Goal: Information Seeking & Learning: Learn about a topic

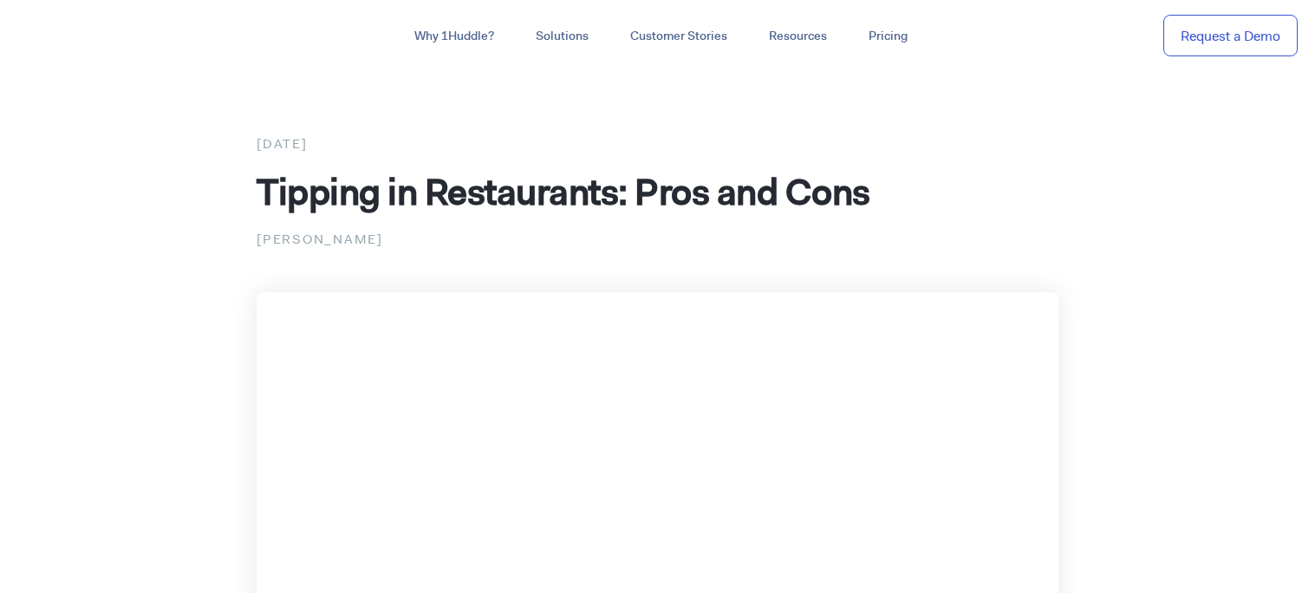
scroll to position [114, 0]
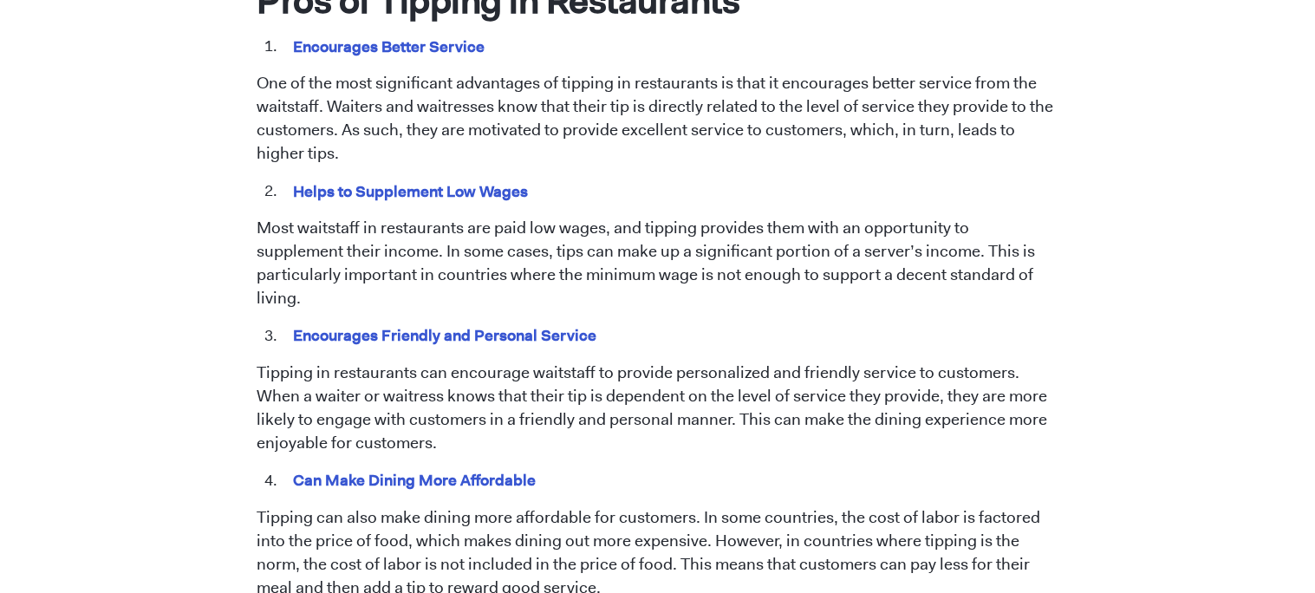
scroll to position [970, 0]
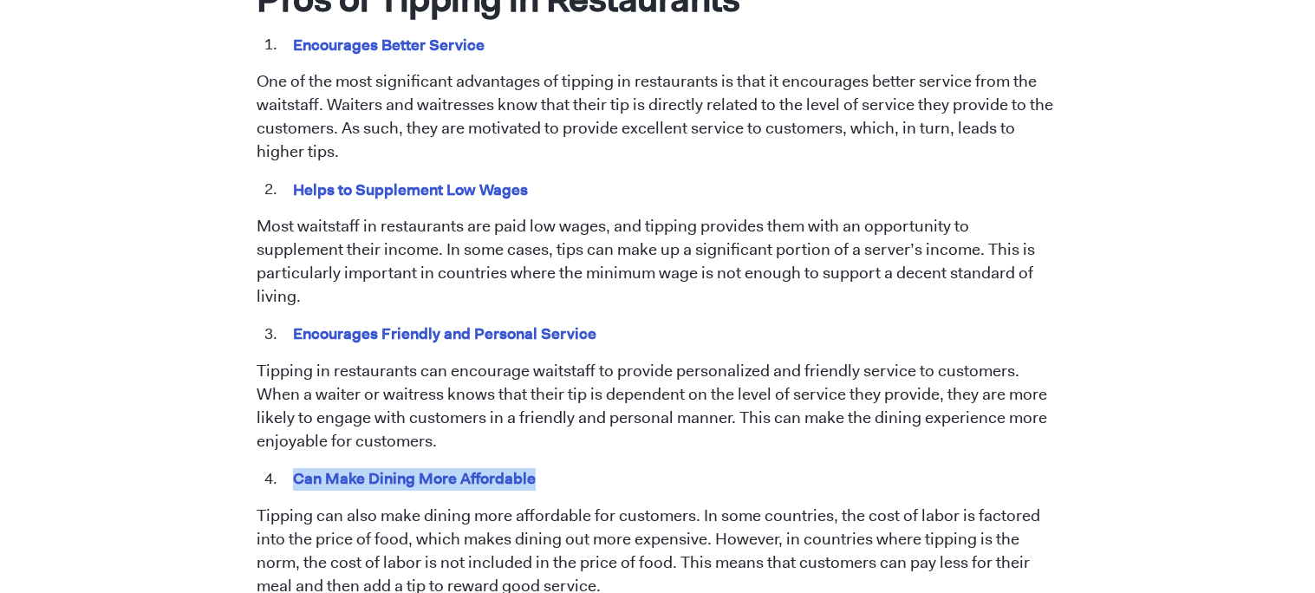
drag, startPoint x: 531, startPoint y: 454, endPoint x: 289, endPoint y: 458, distance: 241.9
click at [290, 465] on mark "Can Make Dining More Affordable" at bounding box center [414, 478] width 249 height 27
copy mark "Can Make Dining More Affordable"
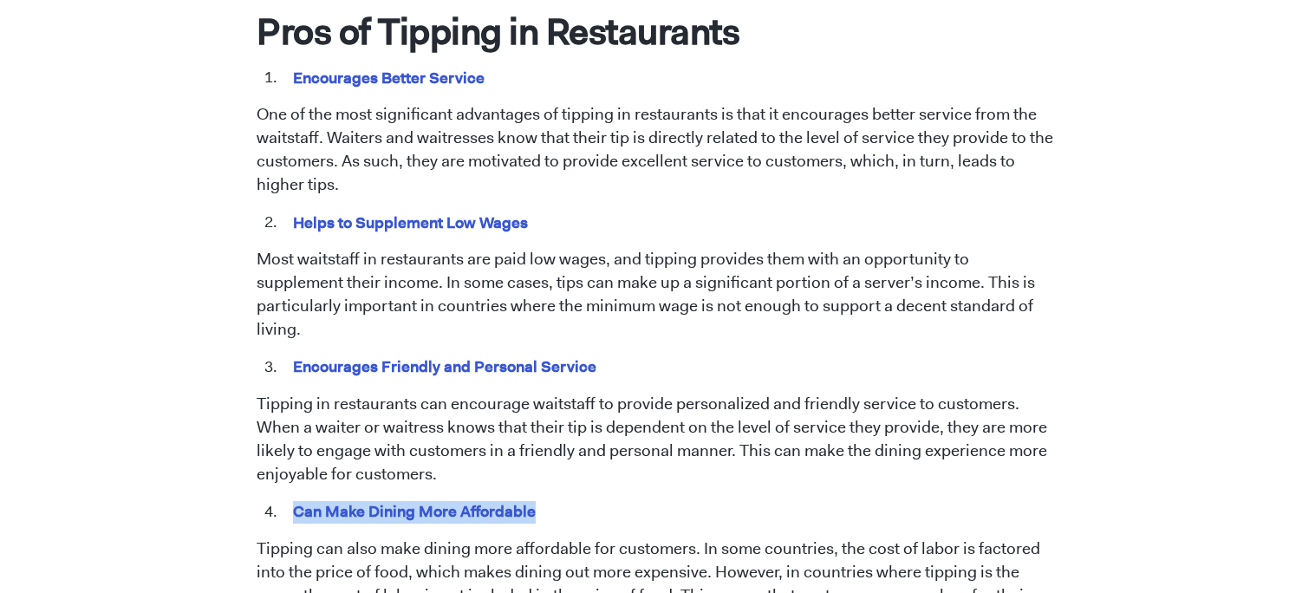
scroll to position [902, 0]
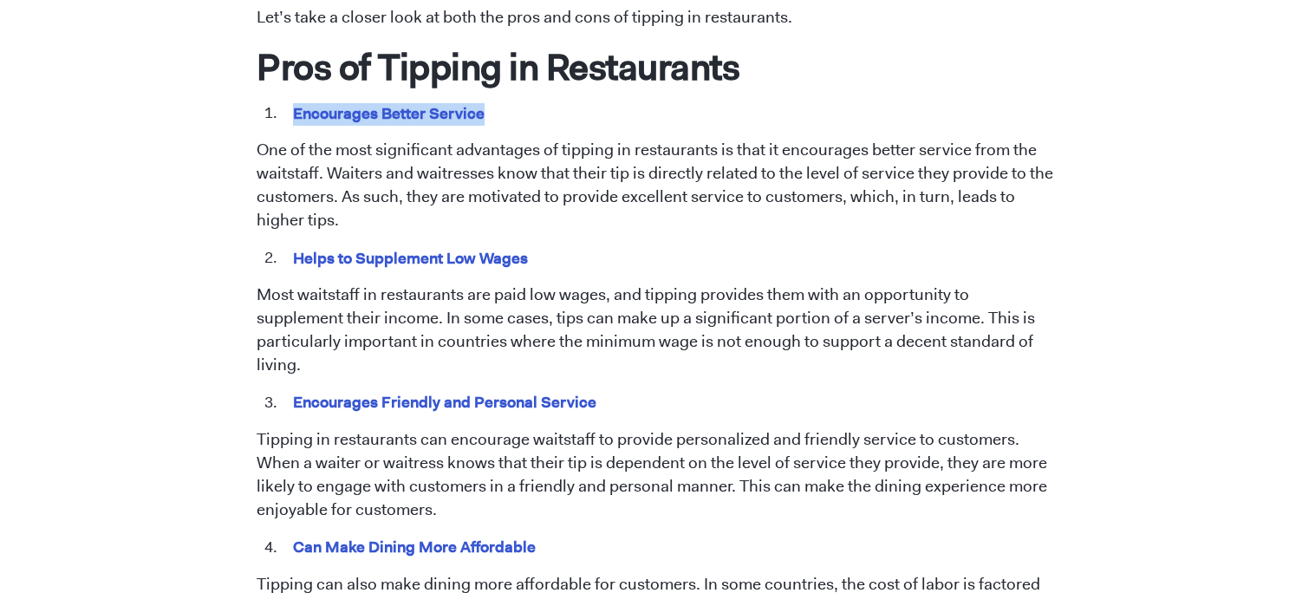
drag, startPoint x: 481, startPoint y: 110, endPoint x: 286, endPoint y: 104, distance: 195.2
click at [286, 104] on li "Encourages Better Service" at bounding box center [670, 113] width 778 height 23
copy mark "Encourages Better Service"
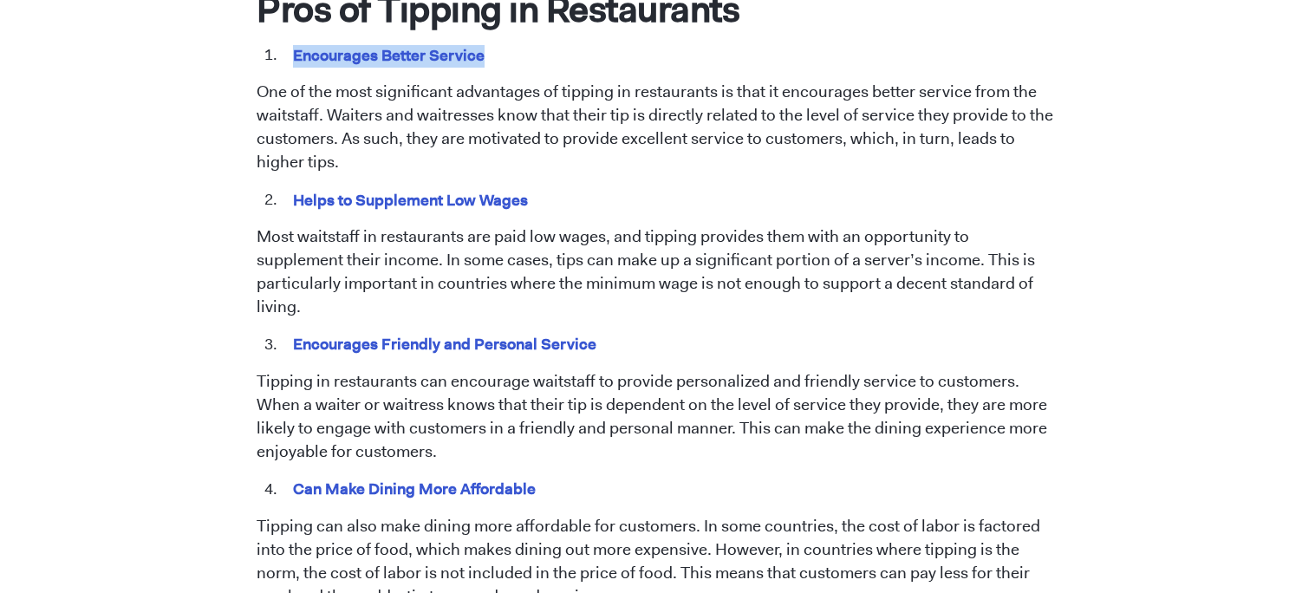
scroll to position [961, 0]
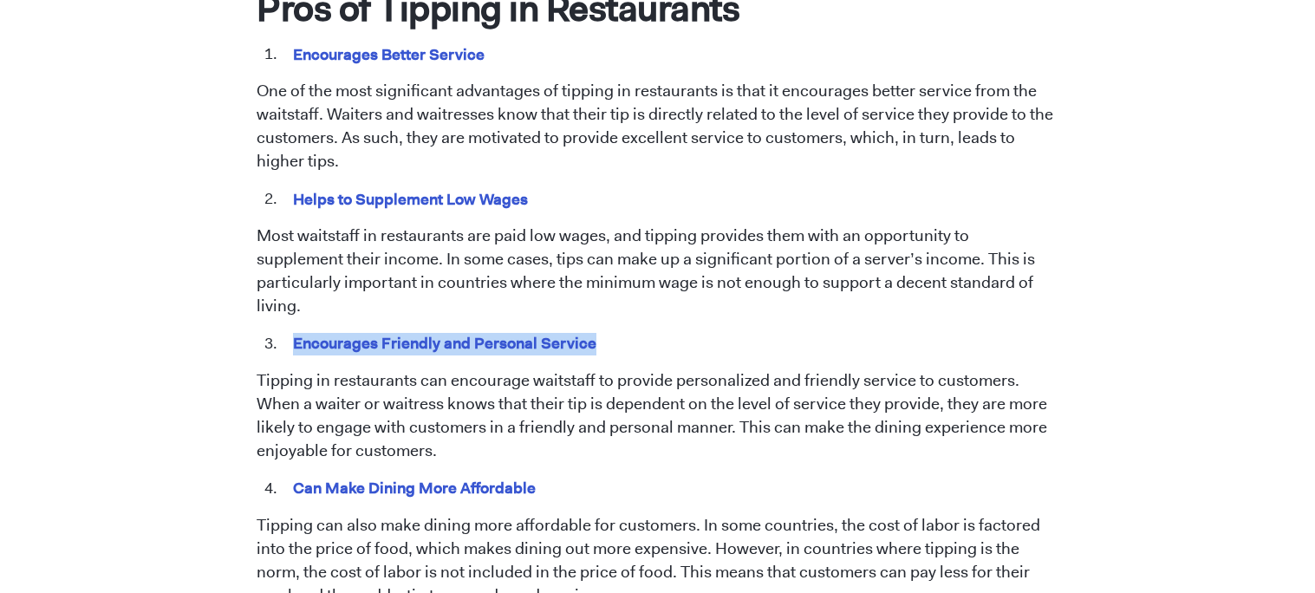
drag, startPoint x: 590, startPoint y: 316, endPoint x: 283, endPoint y: 330, distance: 307.3
click at [283, 333] on li "Encourages Friendly and Personal Service" at bounding box center [670, 344] width 778 height 23
copy mark "Encourages Friendly and Personal Service"
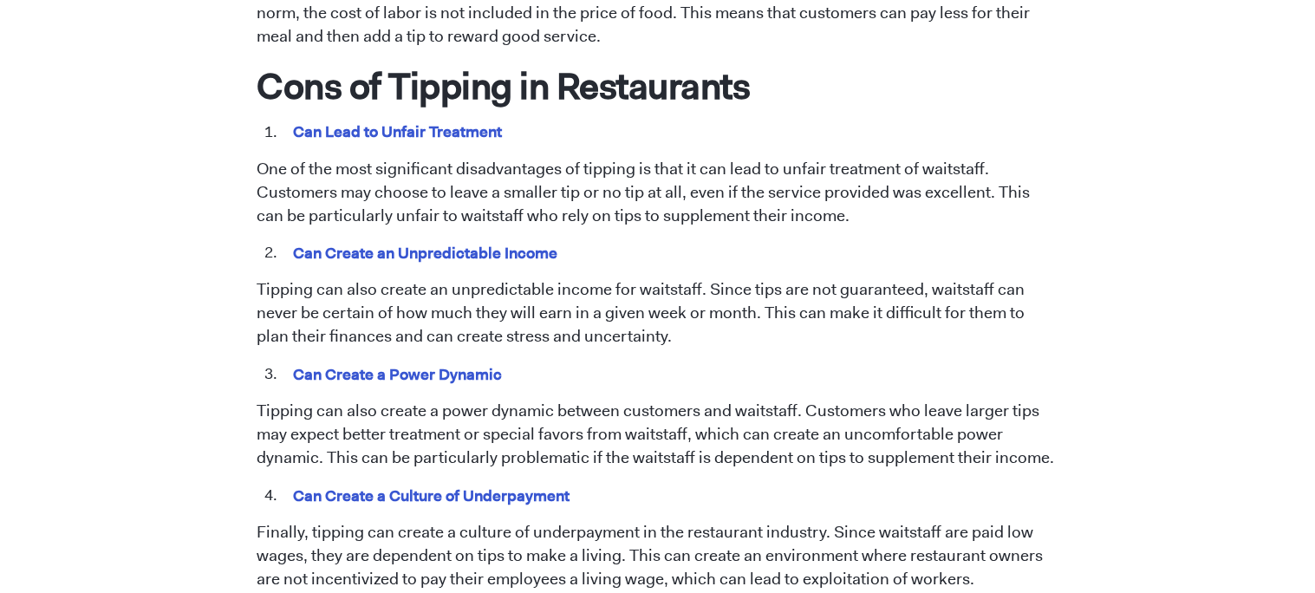
scroll to position [1523, 0]
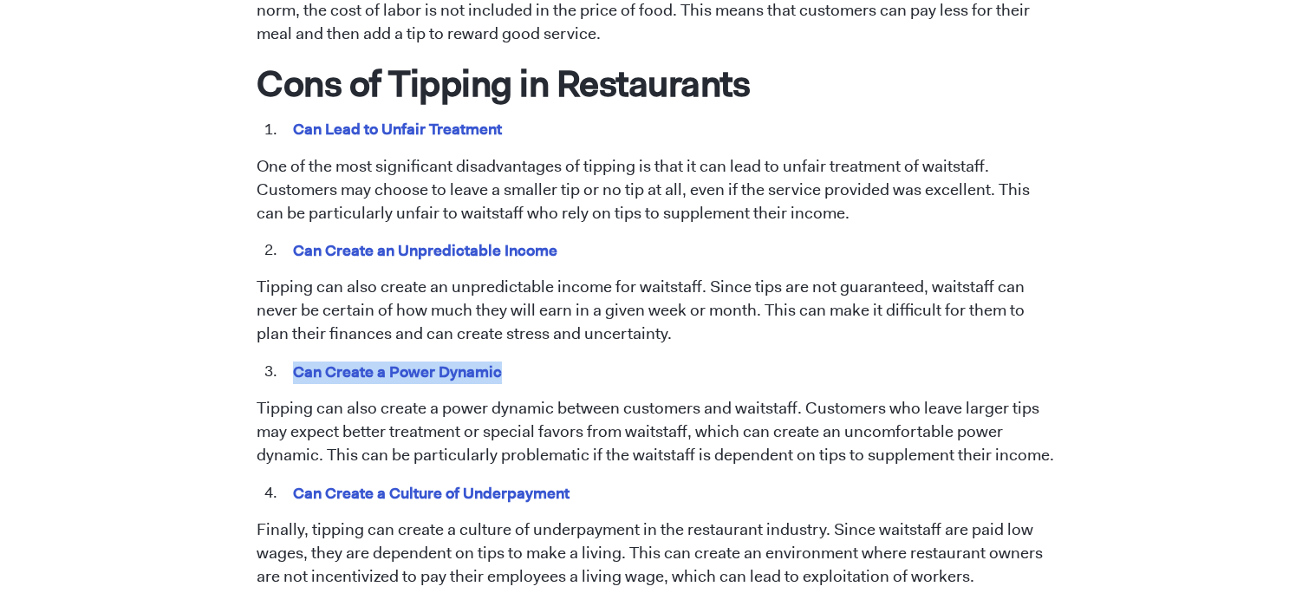
drag, startPoint x: 496, startPoint y: 345, endPoint x: 258, endPoint y: 345, distance: 238.5
click at [258, 361] on ol "Can Create a Power Dynamic" at bounding box center [658, 372] width 802 height 23
copy mark "Can Create a Power Dynamic"
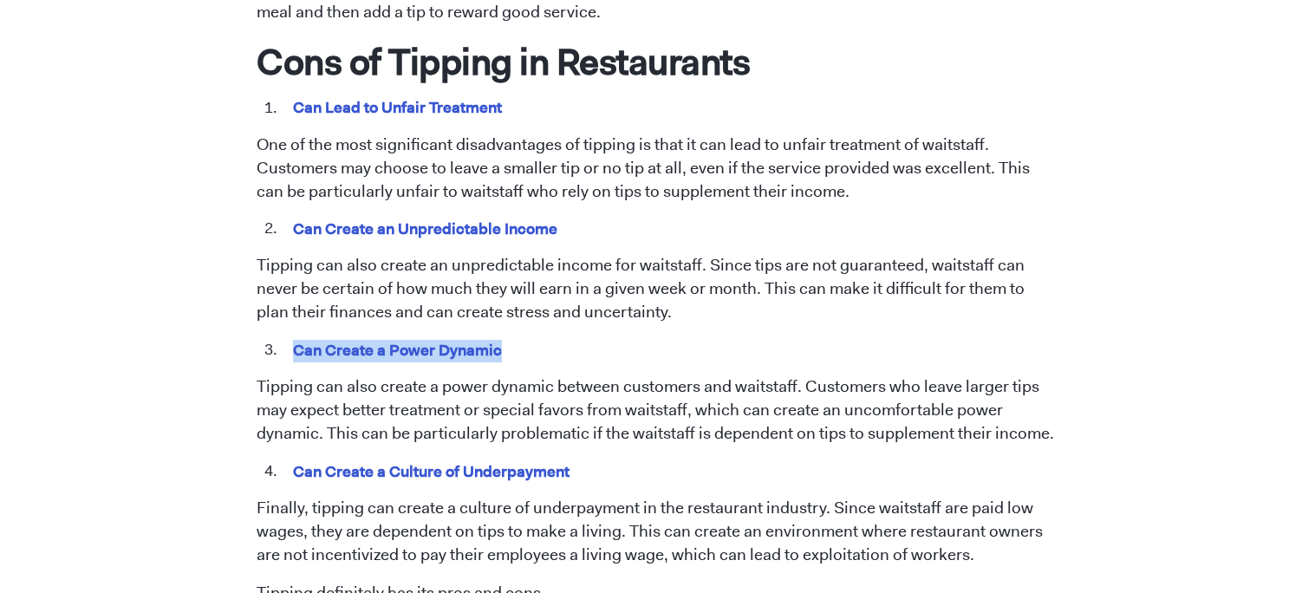
scroll to position [1540, 0]
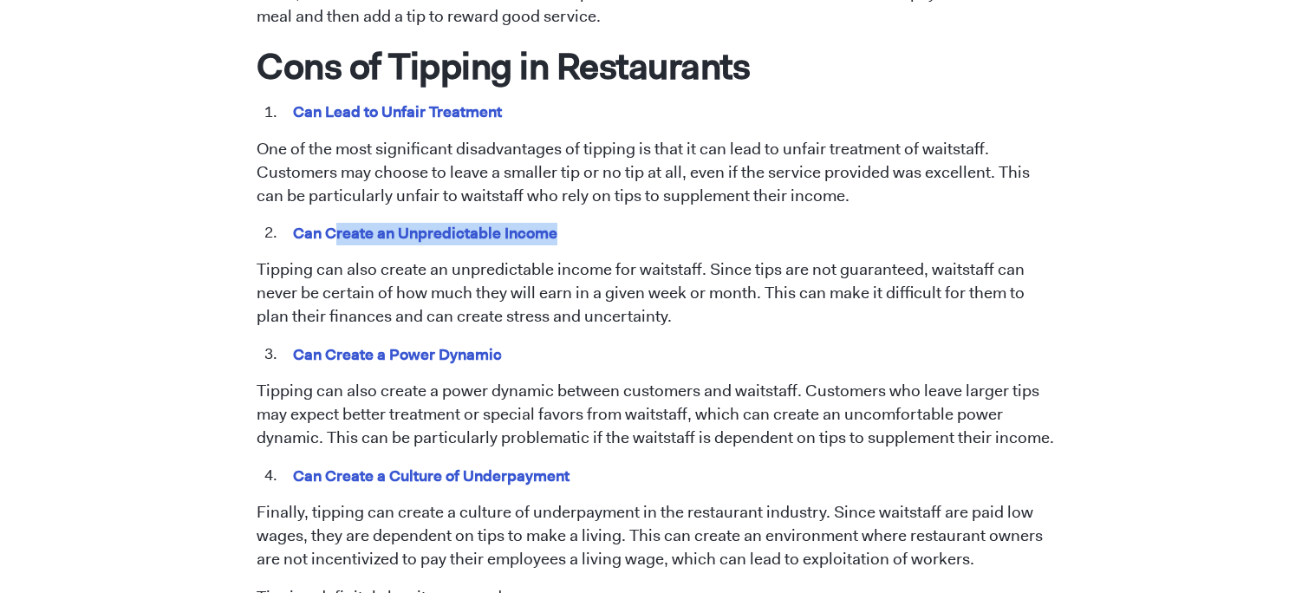
drag, startPoint x: 554, startPoint y: 206, endPoint x: 330, endPoint y: 209, distance: 223.7
click at [330, 219] on mark "Can Create an Unpredictable Income" at bounding box center [425, 232] width 271 height 27
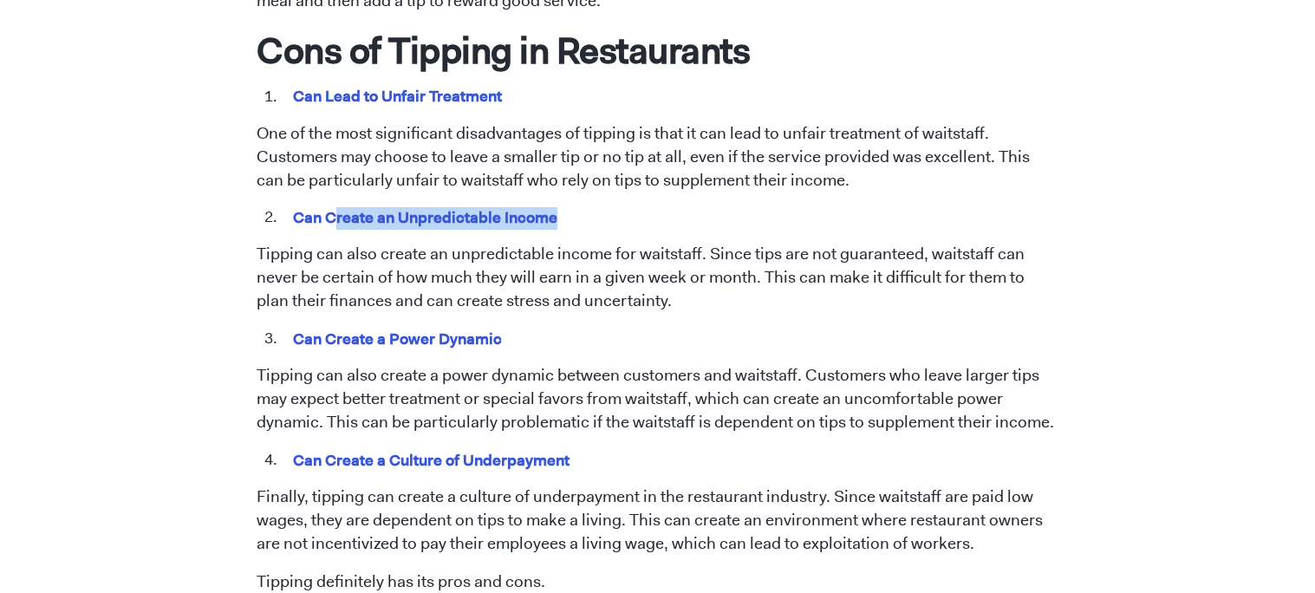
scroll to position [1551, 0]
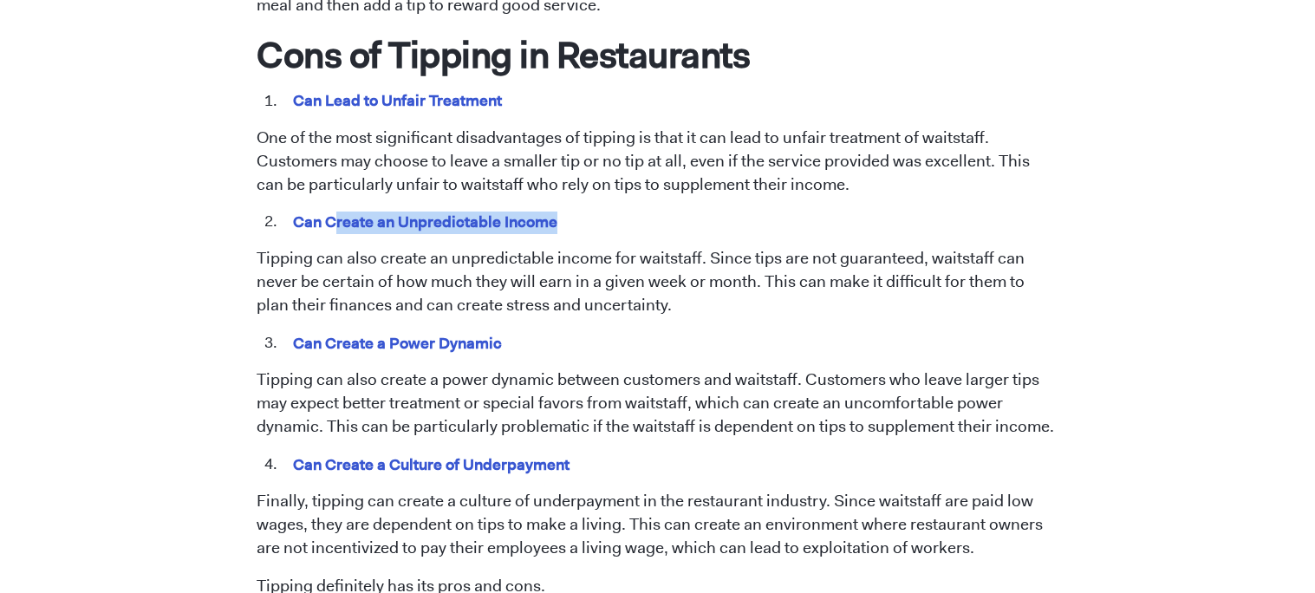
click at [585, 211] on li "Can Create an Unpredictable Income" at bounding box center [670, 222] width 778 height 23
drag, startPoint x: 551, startPoint y: 196, endPoint x: 270, endPoint y: 190, distance: 281.9
click at [281, 211] on li "Can Create an Unpredictable Income" at bounding box center [670, 222] width 778 height 23
copy mark "Can Create an Unpredictable Income"
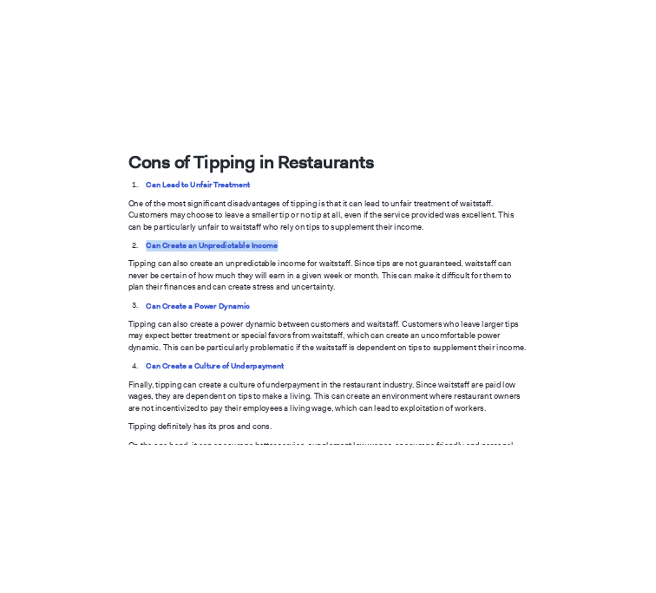
scroll to position [1579, 0]
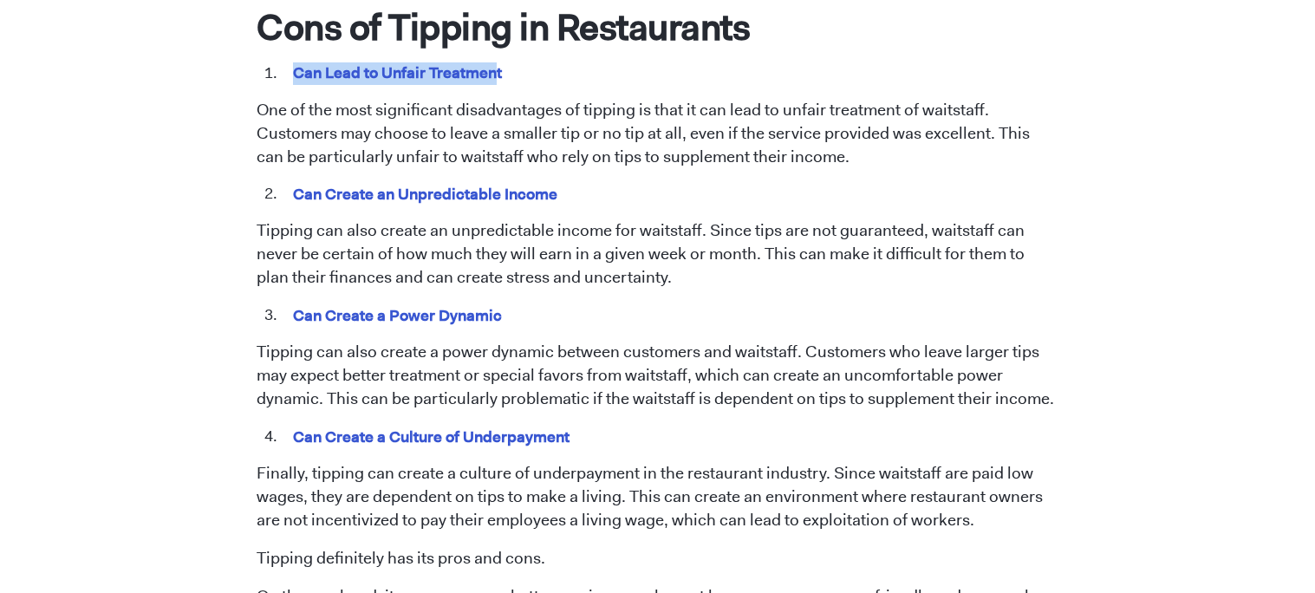
drag, startPoint x: 497, startPoint y: 43, endPoint x: 275, endPoint y: 34, distance: 222.2
click at [275, 34] on span "Tipping has been a longstanding practice in the restaurant industry. However, t…" at bounding box center [658, 115] width 802 height 1817
copy mark "Can Lead to Unfair Treatmen"
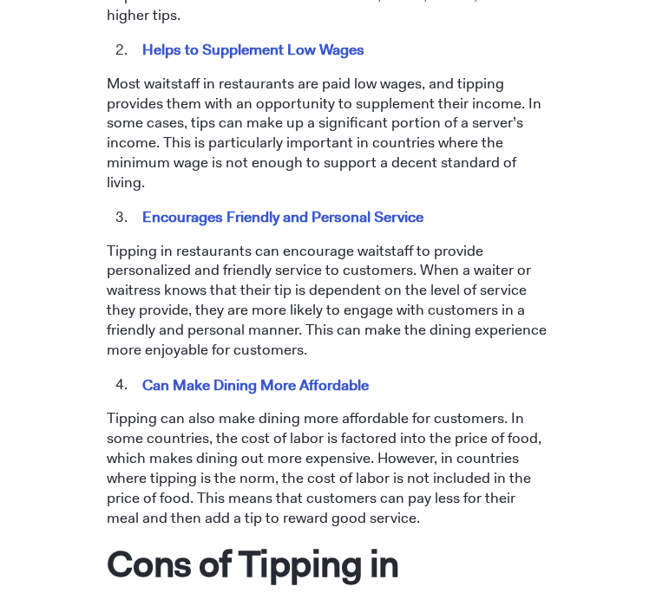
scroll to position [1057, 0]
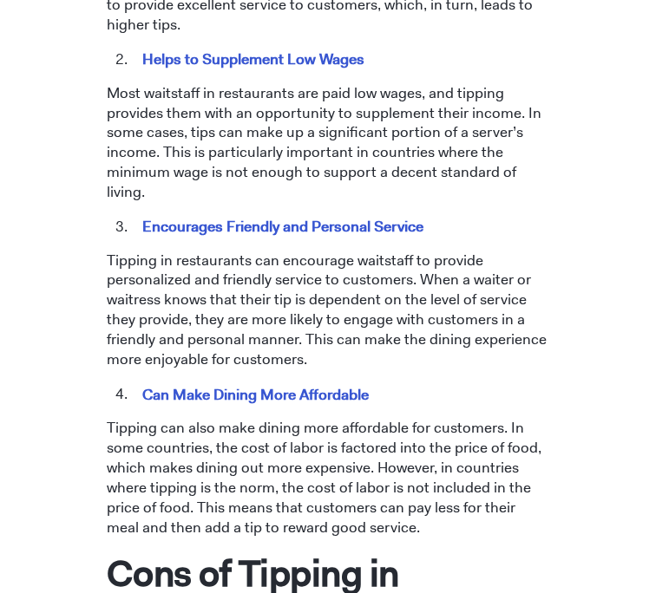
scroll to position [1044, 0]
